Goal: Communication & Community: Answer question/provide support

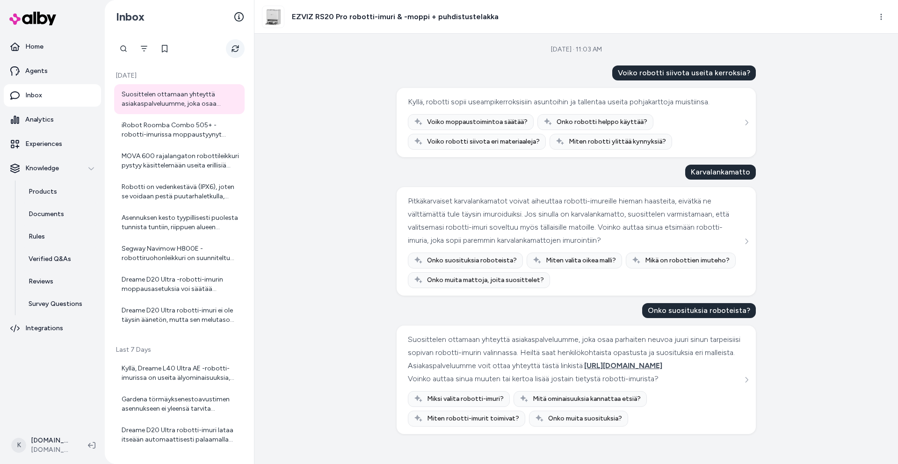
click at [232, 47] on icon "Refresh" at bounding box center [235, 48] width 7 height 7
click at [229, 48] on button "Refresh" at bounding box center [235, 48] width 19 height 19
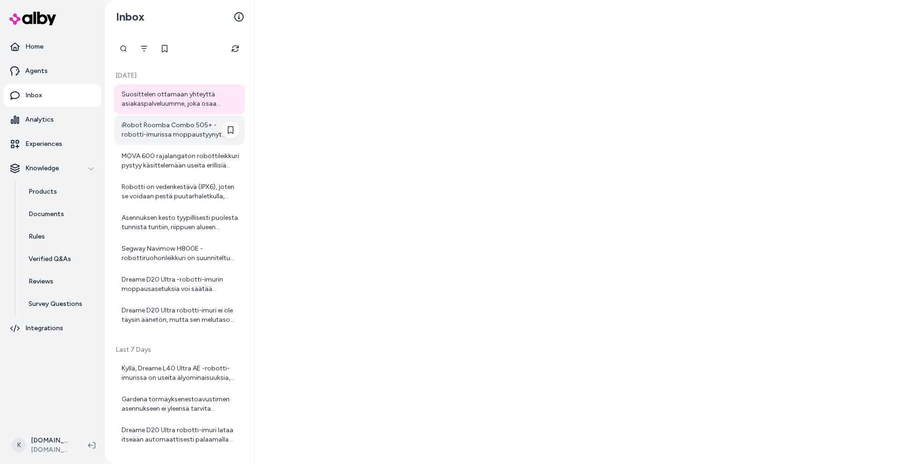
click at [160, 125] on div "iRobot Roomba Combo 505+ -robotti-imurissa moppaustyynyt puhdistetaan automaatt…" at bounding box center [180, 130] width 117 height 19
click at [181, 140] on div "iRobot Roomba Combo 505+ -robotti-imurissa moppaustyynyt puhdistetaan automaatt…" at bounding box center [179, 130] width 130 height 30
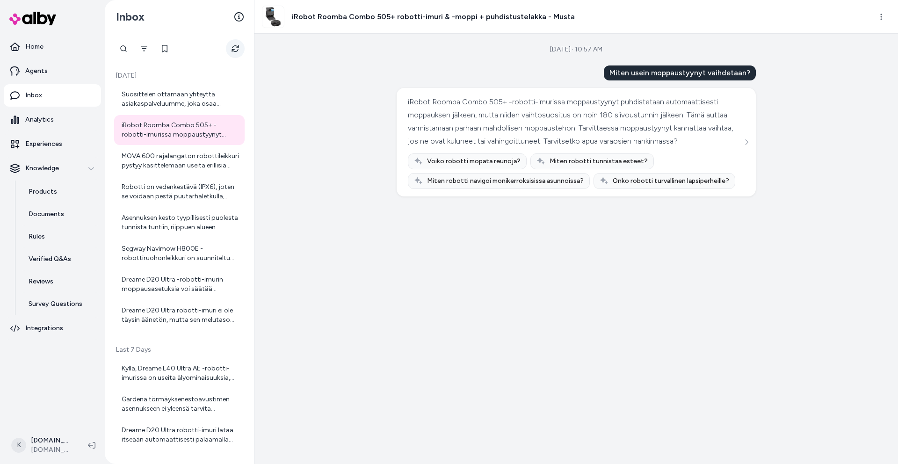
click at [241, 47] on button "Refresh" at bounding box center [235, 48] width 19 height 19
click at [166, 91] on div "Suosittelen ottamaan yhteyttä asiakaspalveluumme, joka osaa parhaiten neuvoa ju…" at bounding box center [180, 99] width 117 height 19
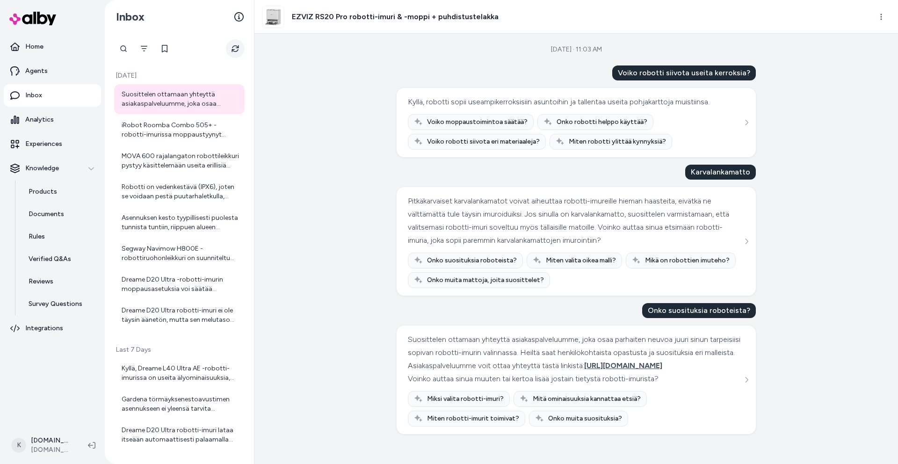
click at [232, 50] on icon "Refresh" at bounding box center [235, 48] width 7 height 7
click at [230, 50] on button "Refresh" at bounding box center [235, 48] width 19 height 19
click at [228, 51] on button "Refresh" at bounding box center [235, 48] width 19 height 19
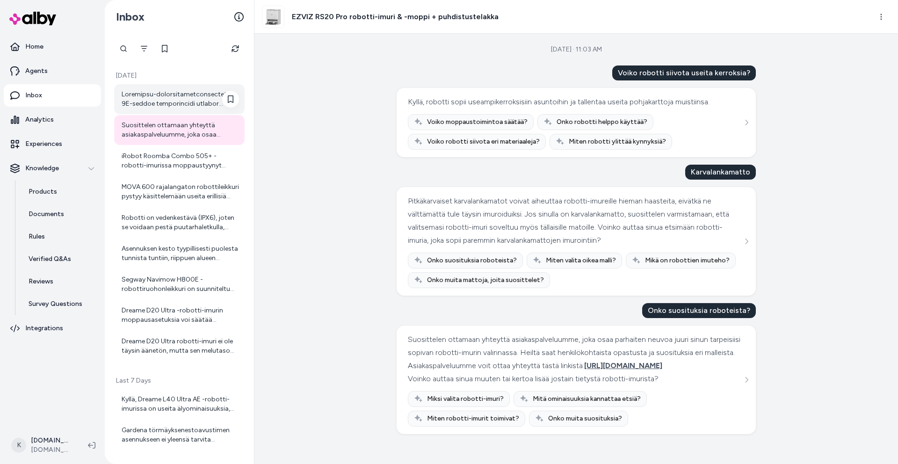
click at [169, 98] on div at bounding box center [180, 99] width 117 height 19
click at [173, 101] on div at bounding box center [180, 99] width 117 height 19
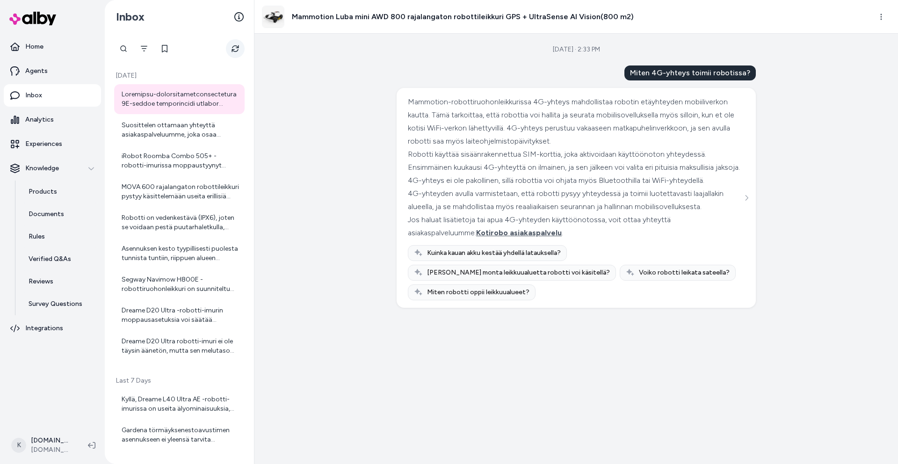
click at [235, 43] on button "Refresh" at bounding box center [235, 48] width 19 height 19
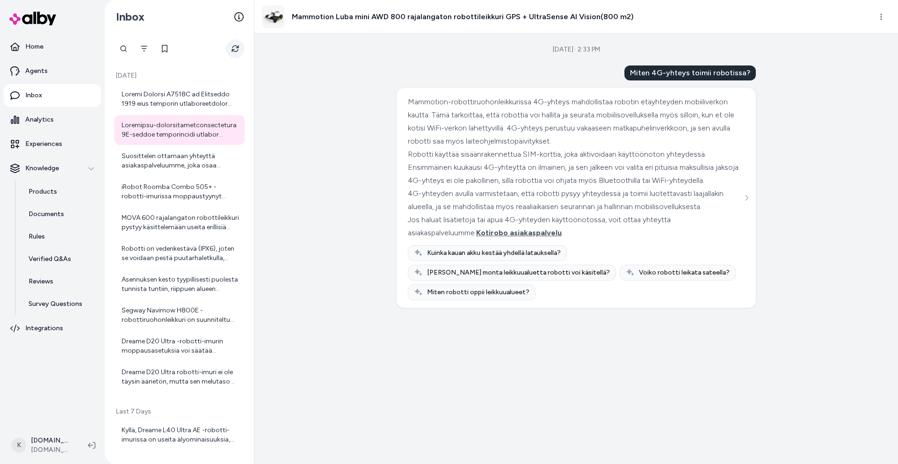
click at [238, 46] on icon "Refresh" at bounding box center [235, 48] width 7 height 7
click at [233, 45] on icon "Refresh" at bounding box center [235, 48] width 7 height 7
